Goal: Check status: Check status

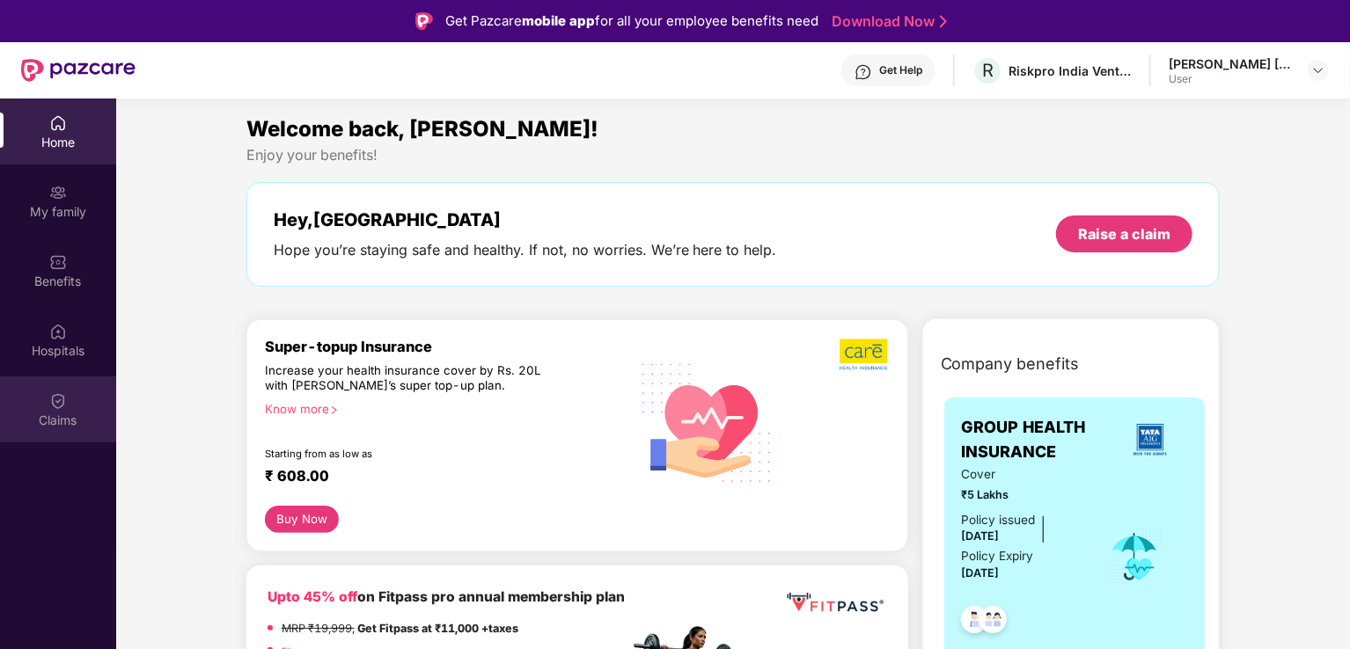
click at [49, 399] on img at bounding box center [58, 401] width 18 height 18
